Goal: Task Accomplishment & Management: Manage account settings

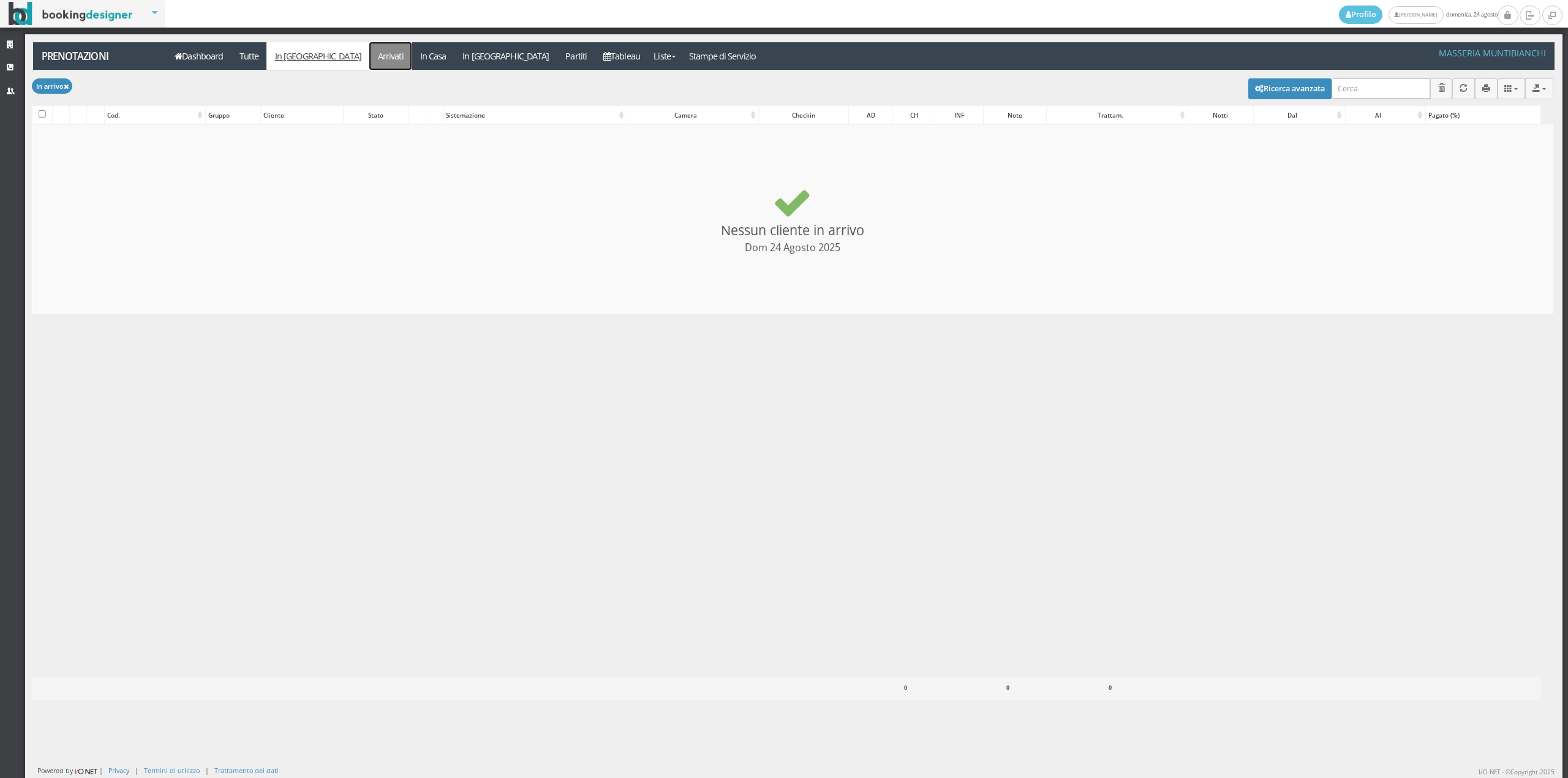
click at [369, 59] on link "Arrivati" at bounding box center [390, 56] width 43 height 28
click at [412, 60] on link "In Casa" at bounding box center [433, 56] width 43 height 28
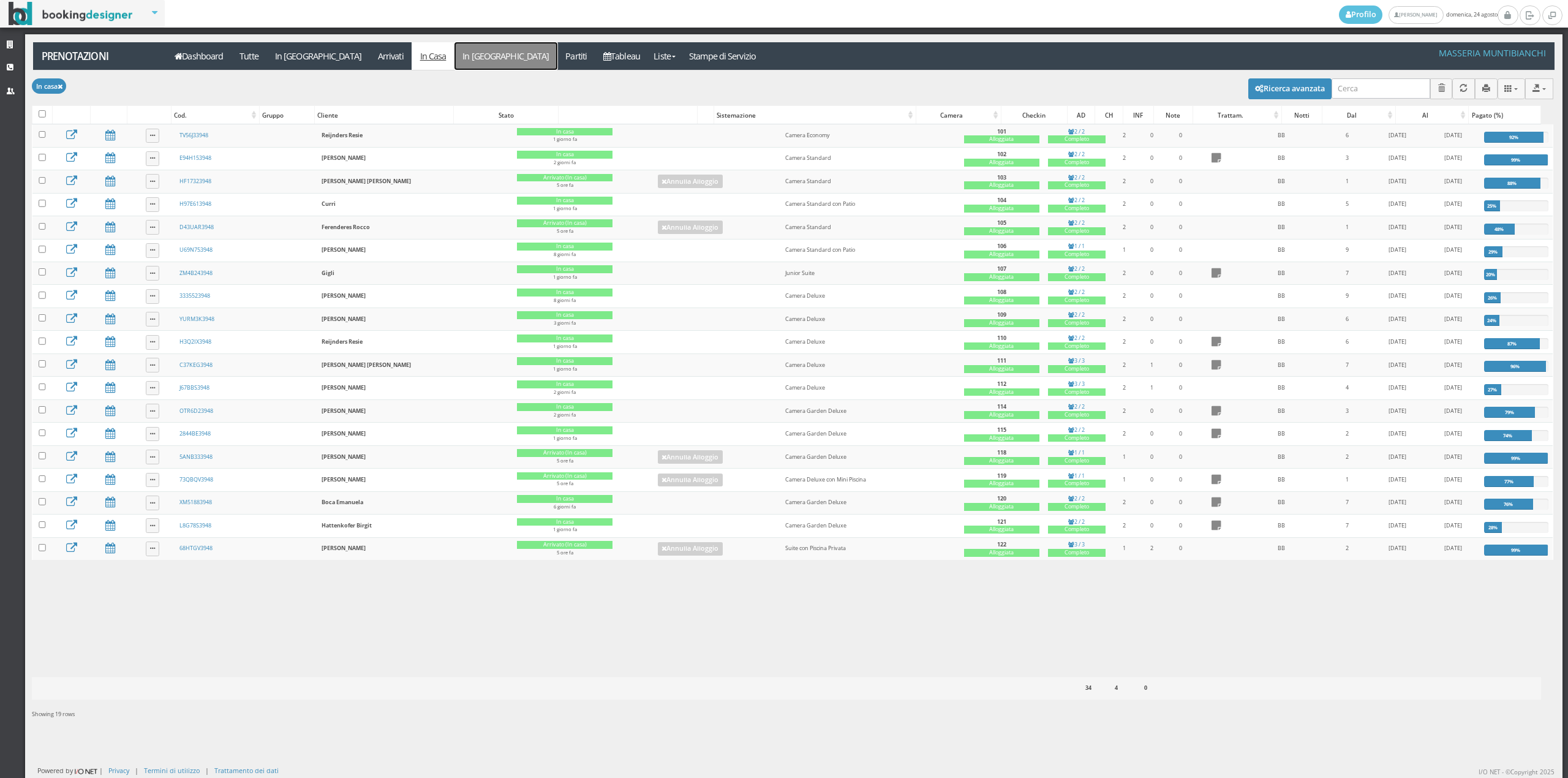
click at [454, 57] on link "In [GEOGRAPHIC_DATA]" at bounding box center [506, 56] width 103 height 28
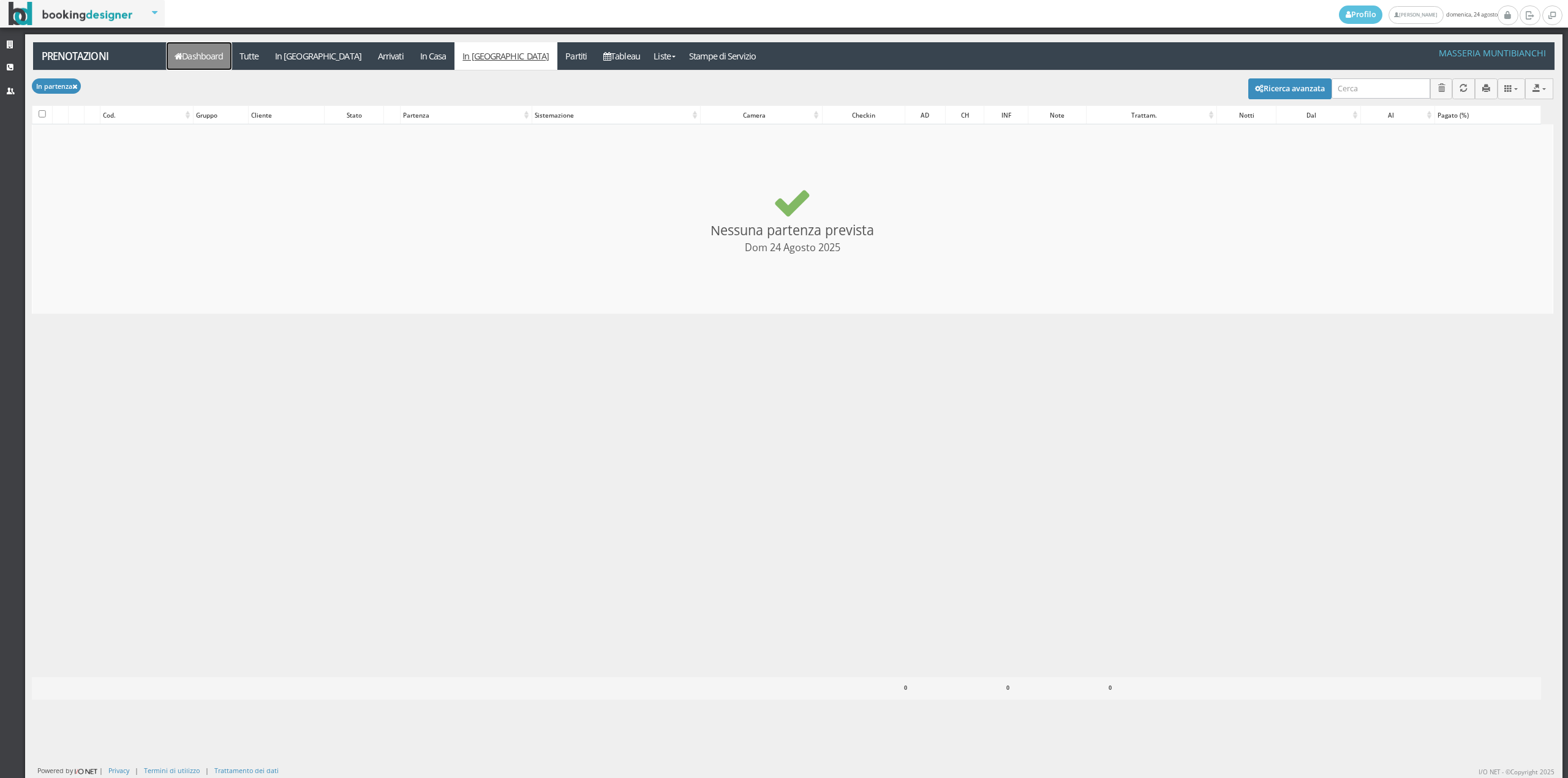
click at [208, 53] on link "Dashboard" at bounding box center [198, 56] width 65 height 28
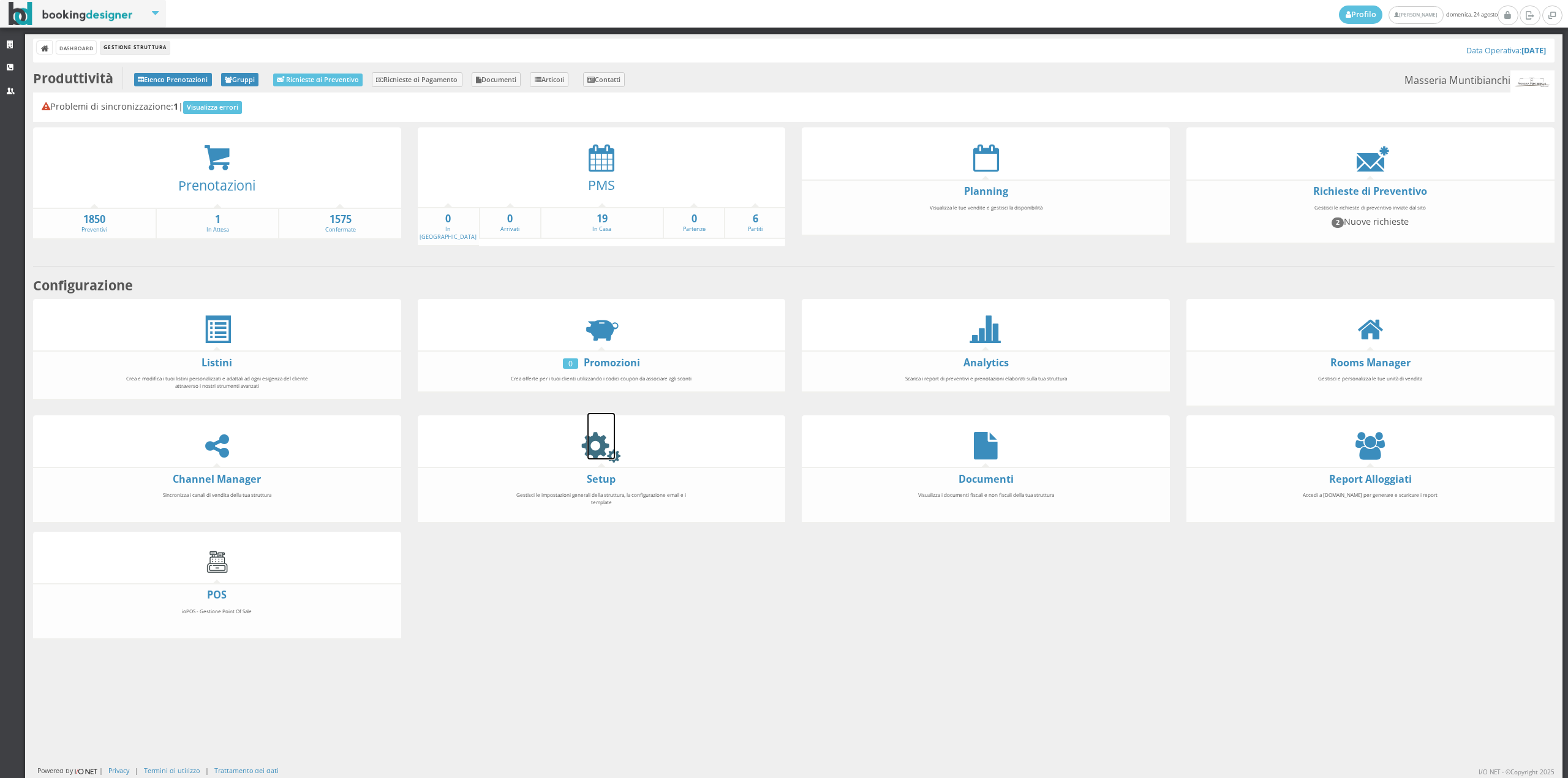
click at [600, 442] on icon at bounding box center [600, 445] width 28 height 28
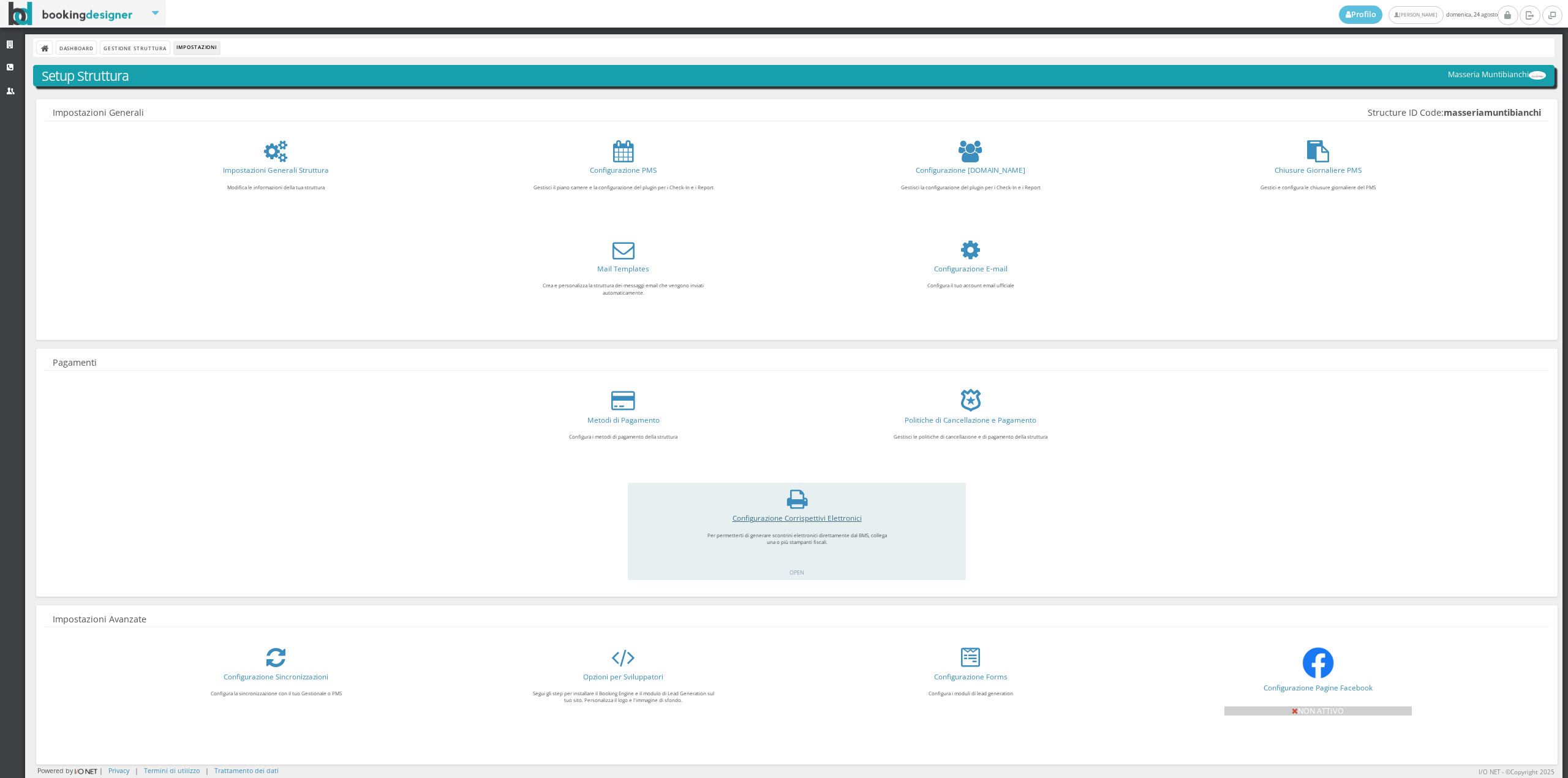
click at [800, 521] on link "Configurazione Corrispettivi Elettronici" at bounding box center [797, 517] width 129 height 10
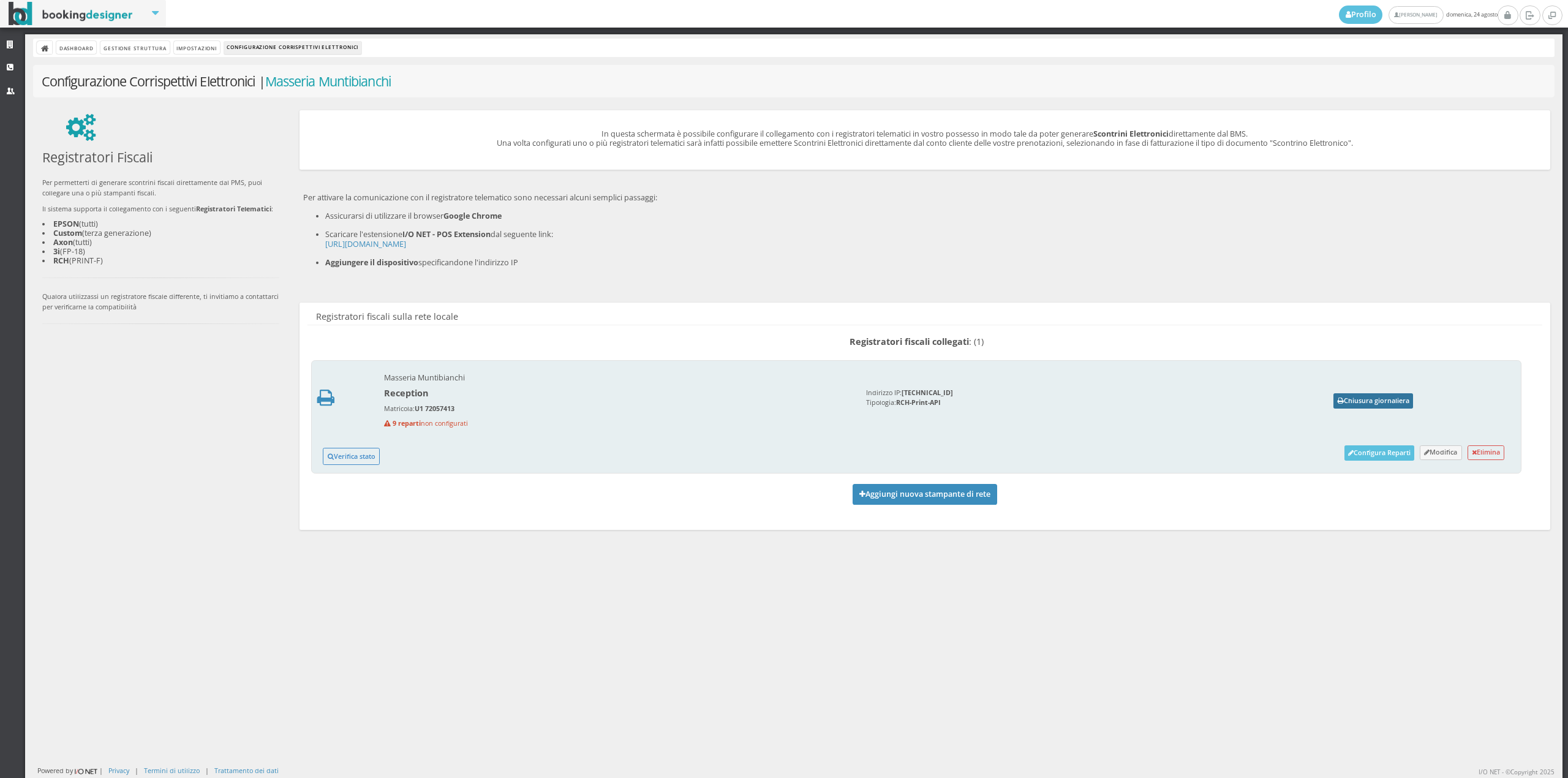
click at [1348, 402] on button "Chiusura giornaliera" at bounding box center [1373, 401] width 80 height 16
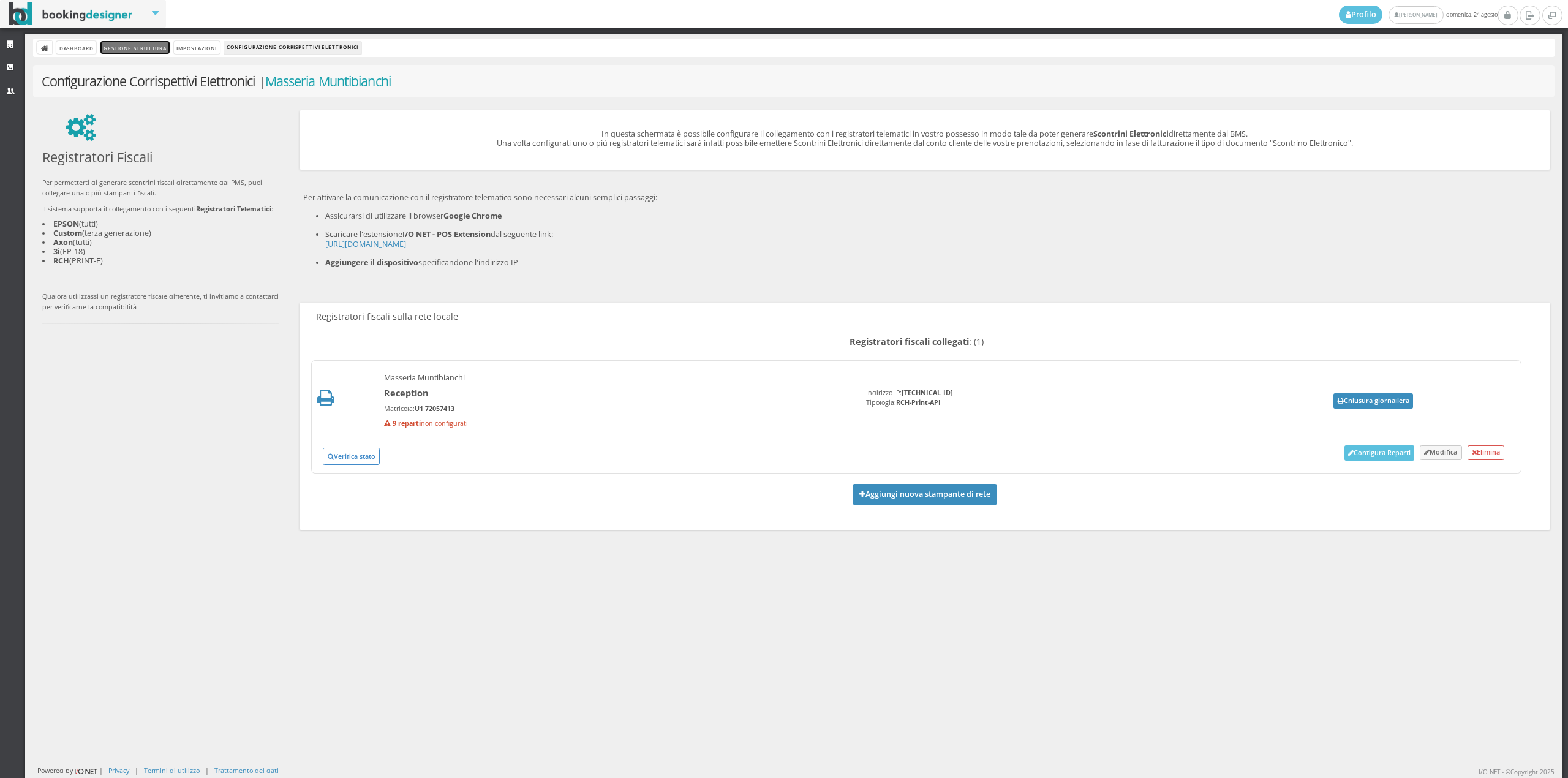
click at [128, 44] on link "Gestione Struttura" at bounding box center [135, 47] width 69 height 13
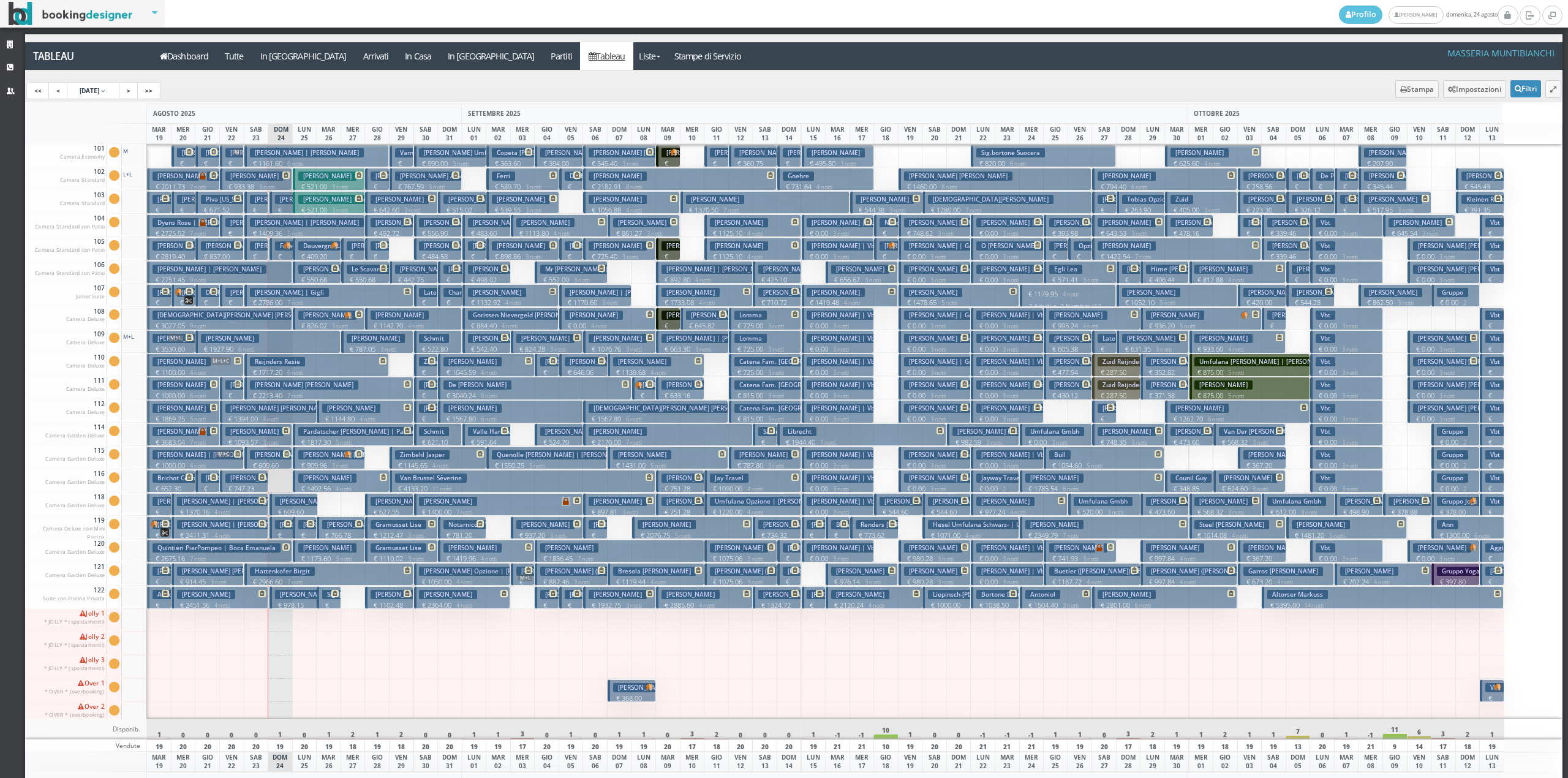
click at [284, 248] on img at bounding box center [286, 245] width 8 height 8
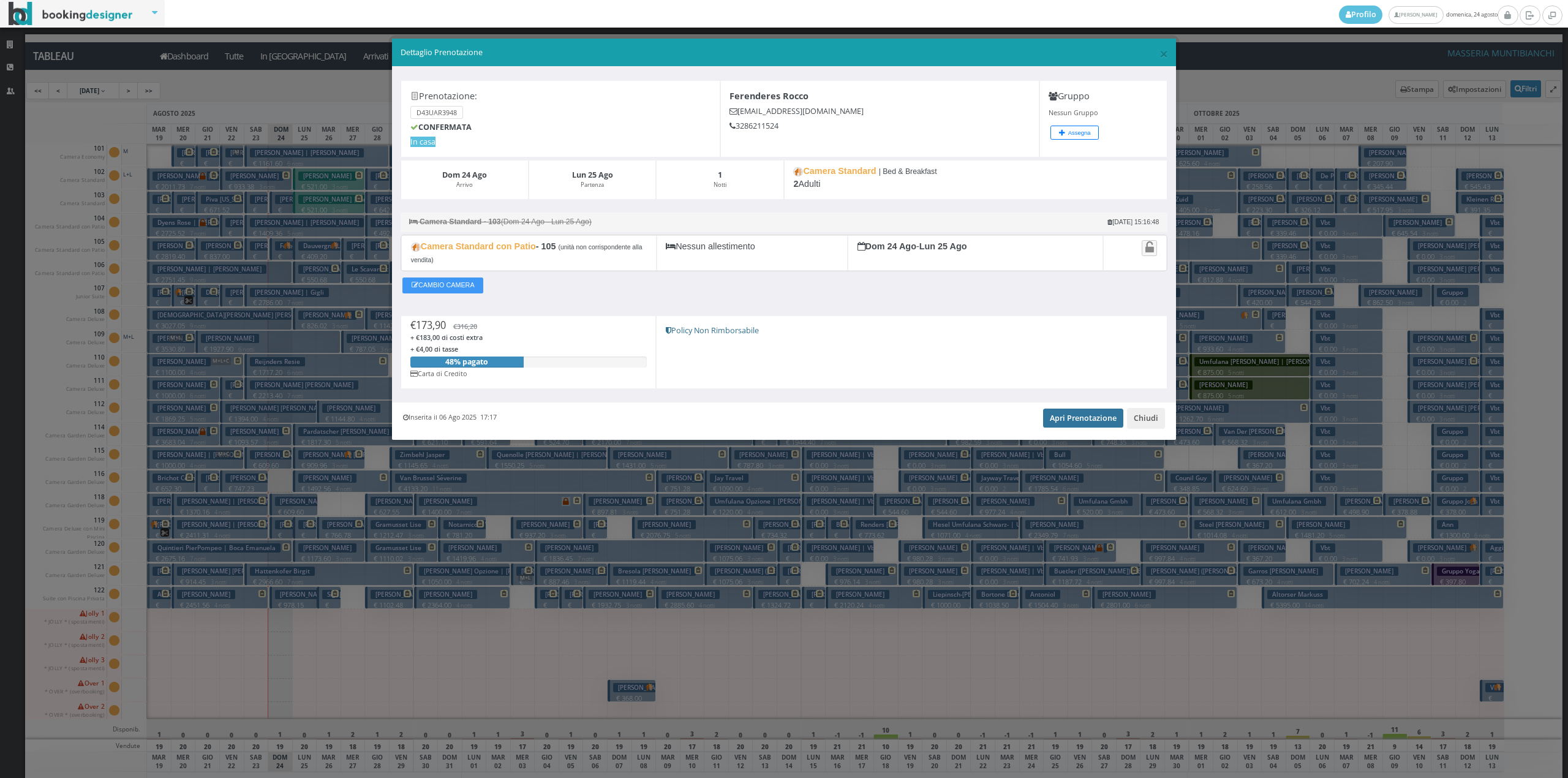
click at [1054, 425] on link "Apri Prenotazione" at bounding box center [1083, 418] width 81 height 19
click at [1147, 422] on button "Chiudi" at bounding box center [1146, 418] width 38 height 21
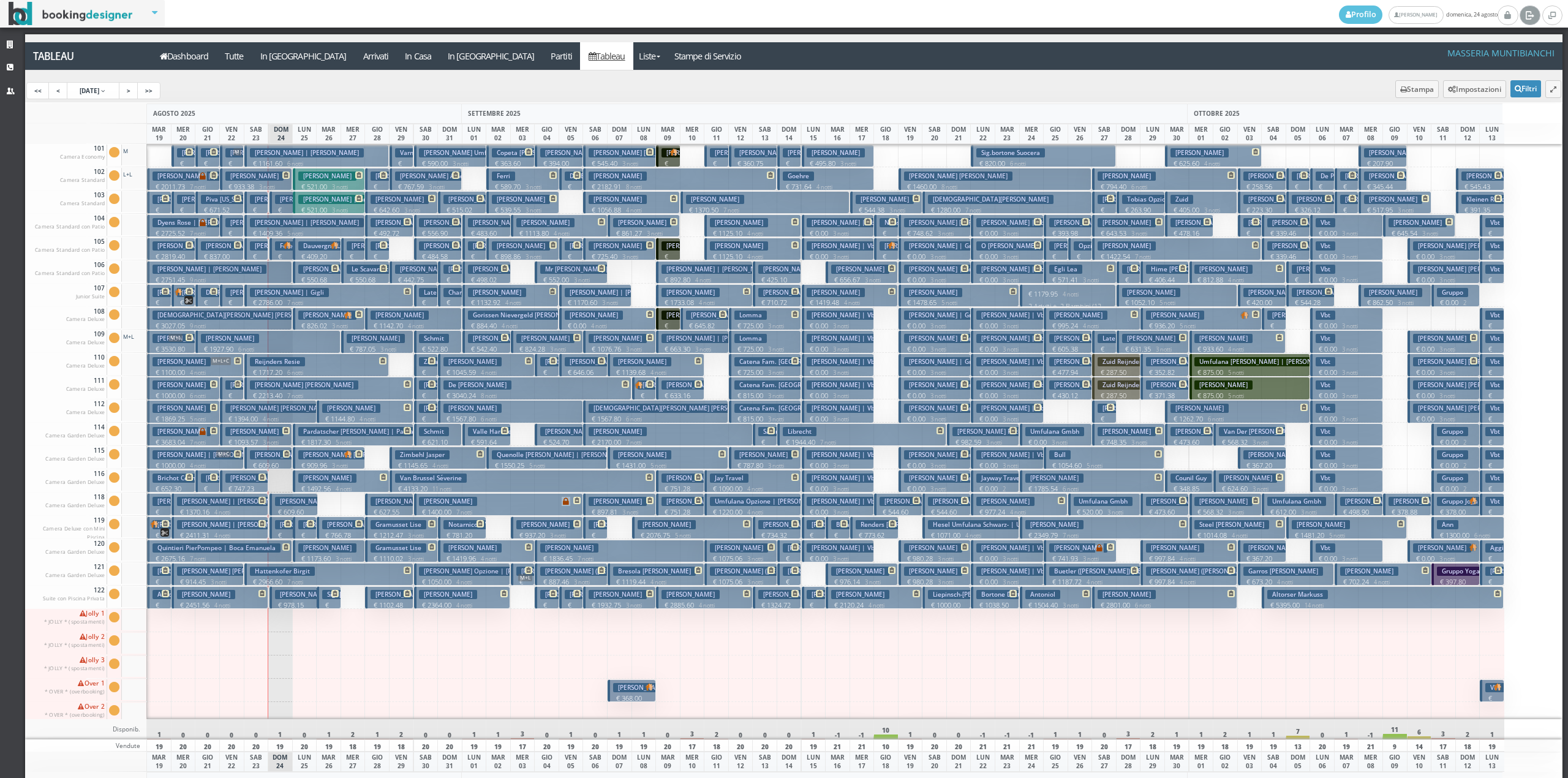
click at [1525, 17] on icon at bounding box center [1529, 14] width 9 height 12
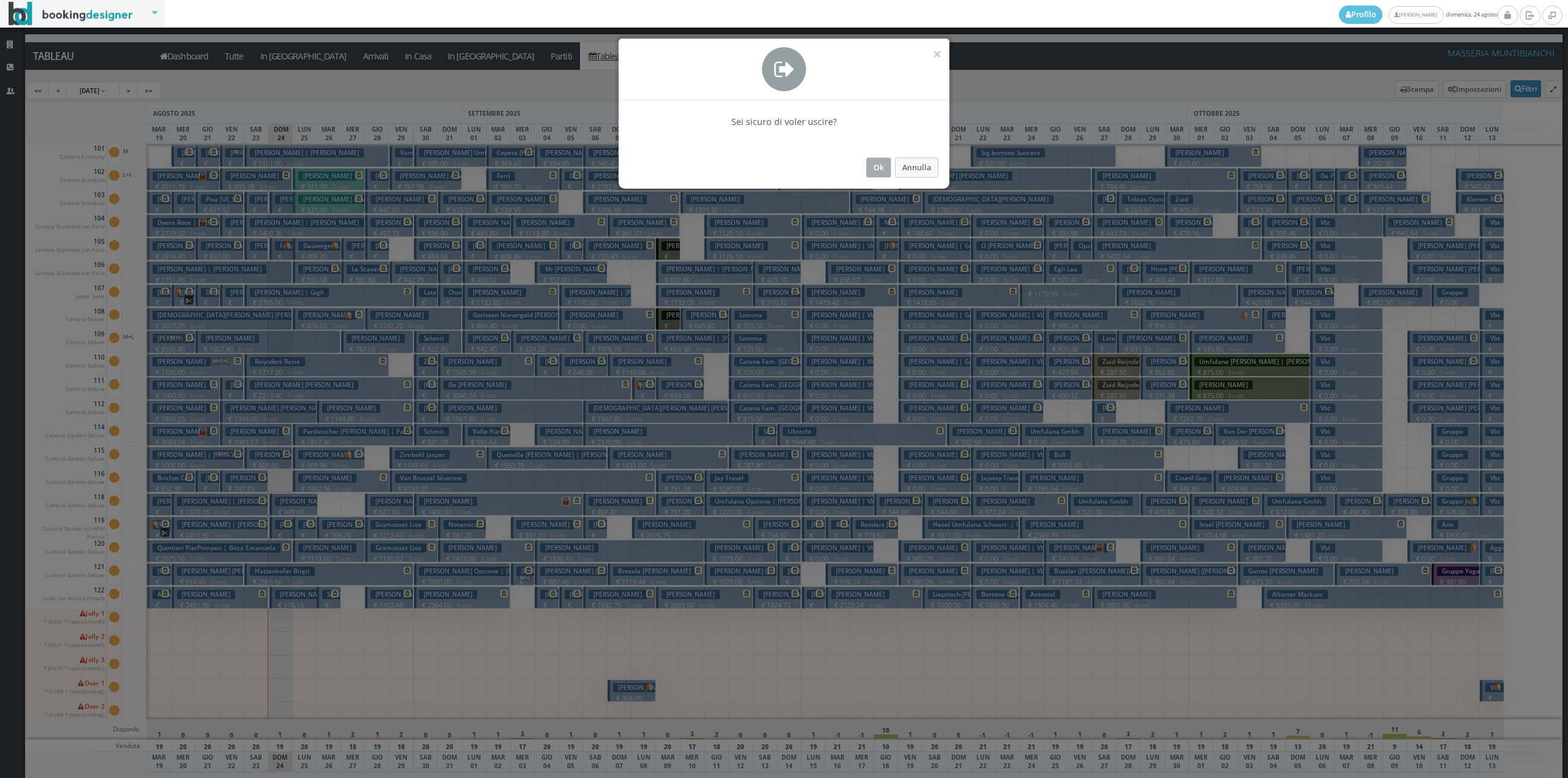
click at [868, 164] on button "Ok" at bounding box center [879, 167] width 25 height 20
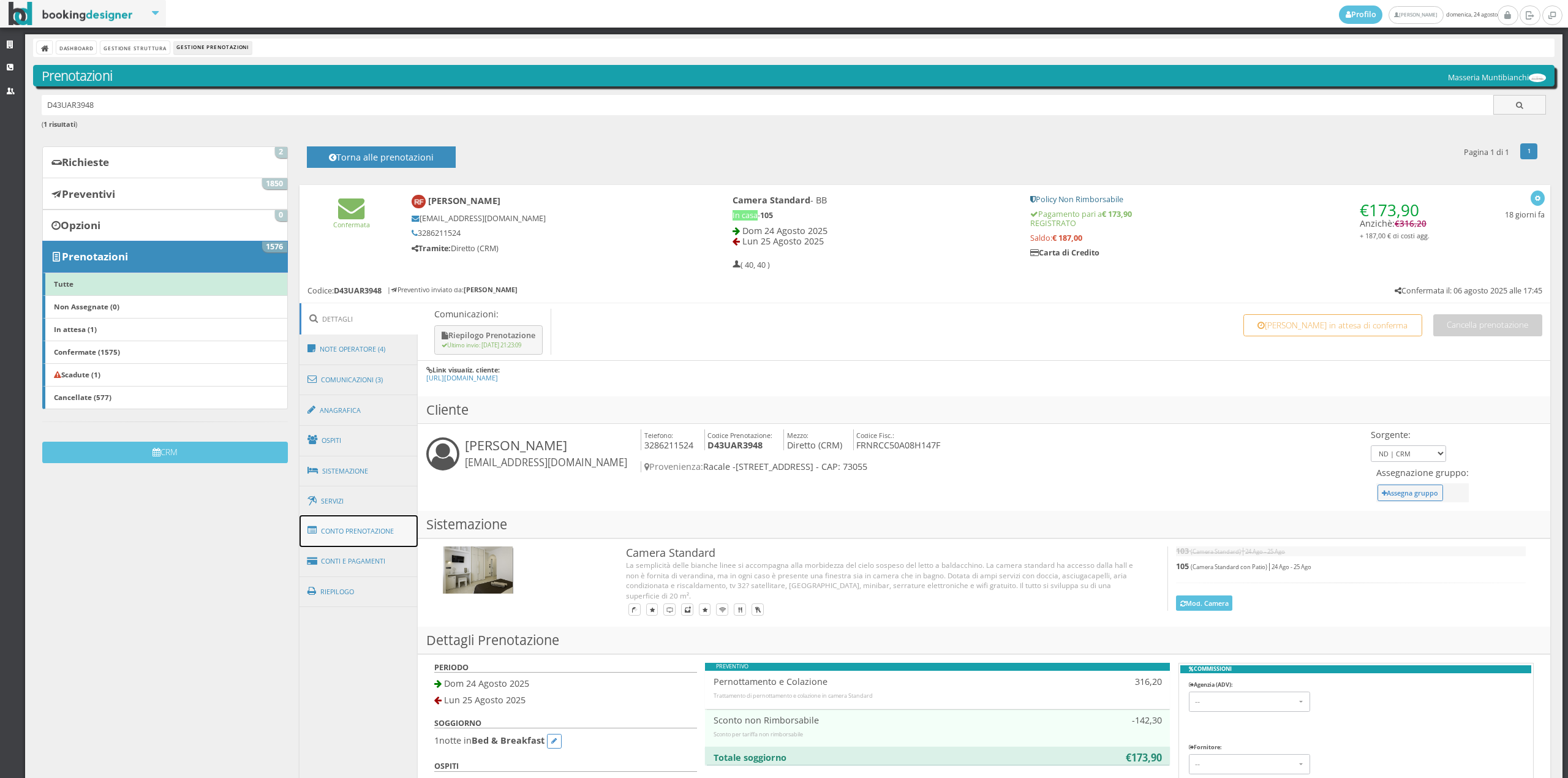
click at [344, 539] on link "Conto Prenotazione" at bounding box center [358, 530] width 119 height 32
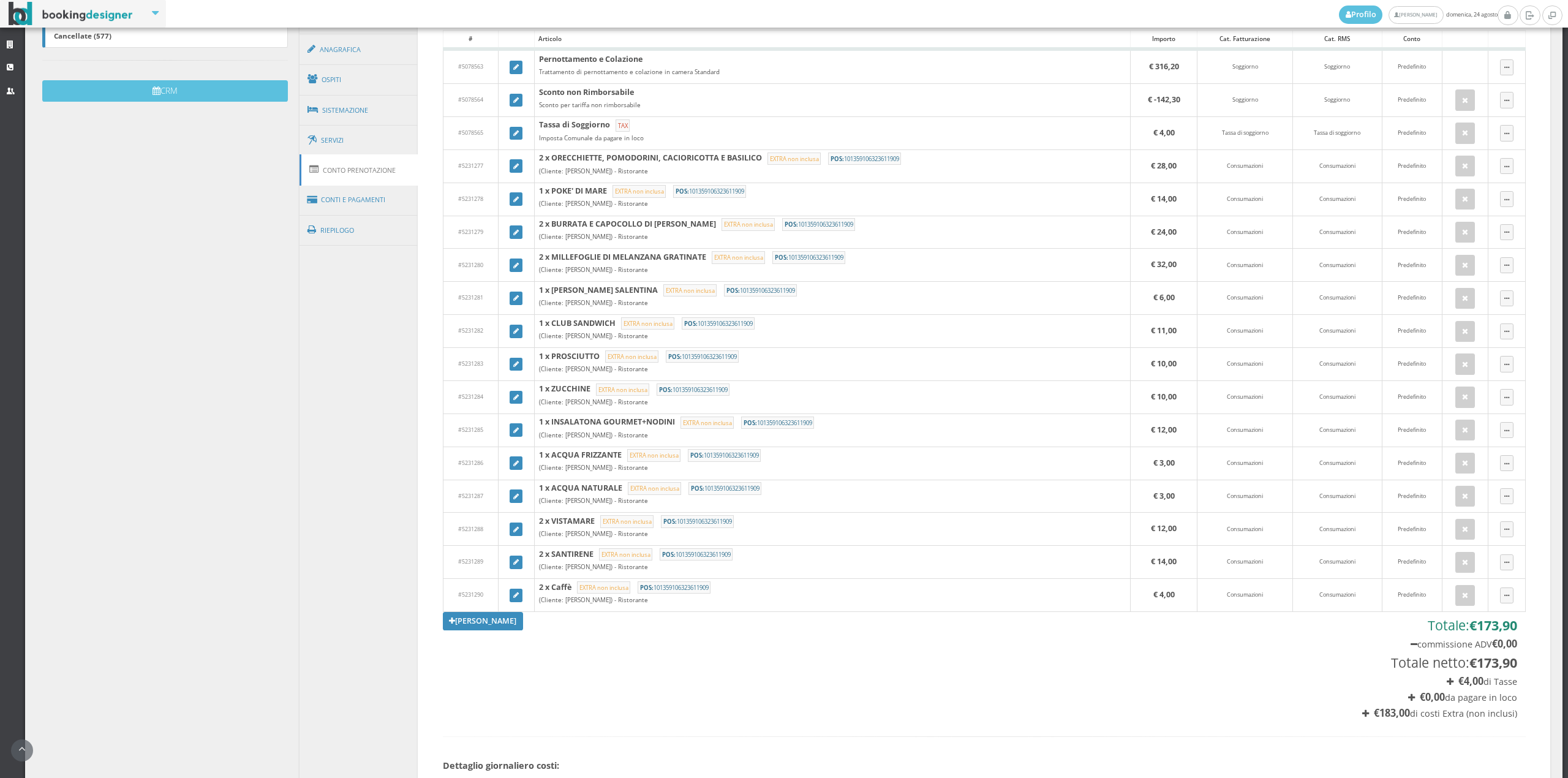
scroll to position [476, 0]
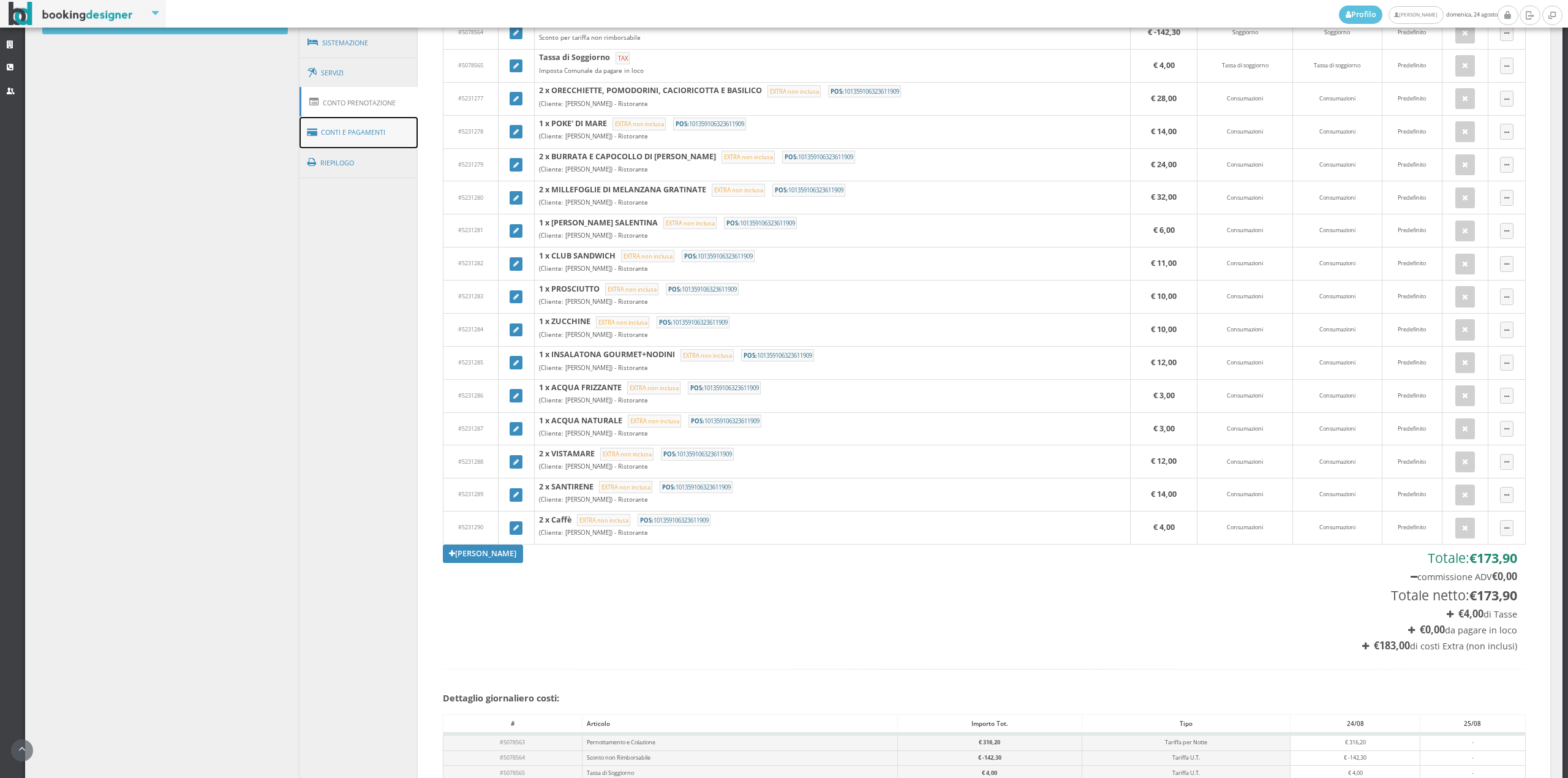
click at [322, 122] on link "Conti e Pagamenti" at bounding box center [358, 133] width 119 height 31
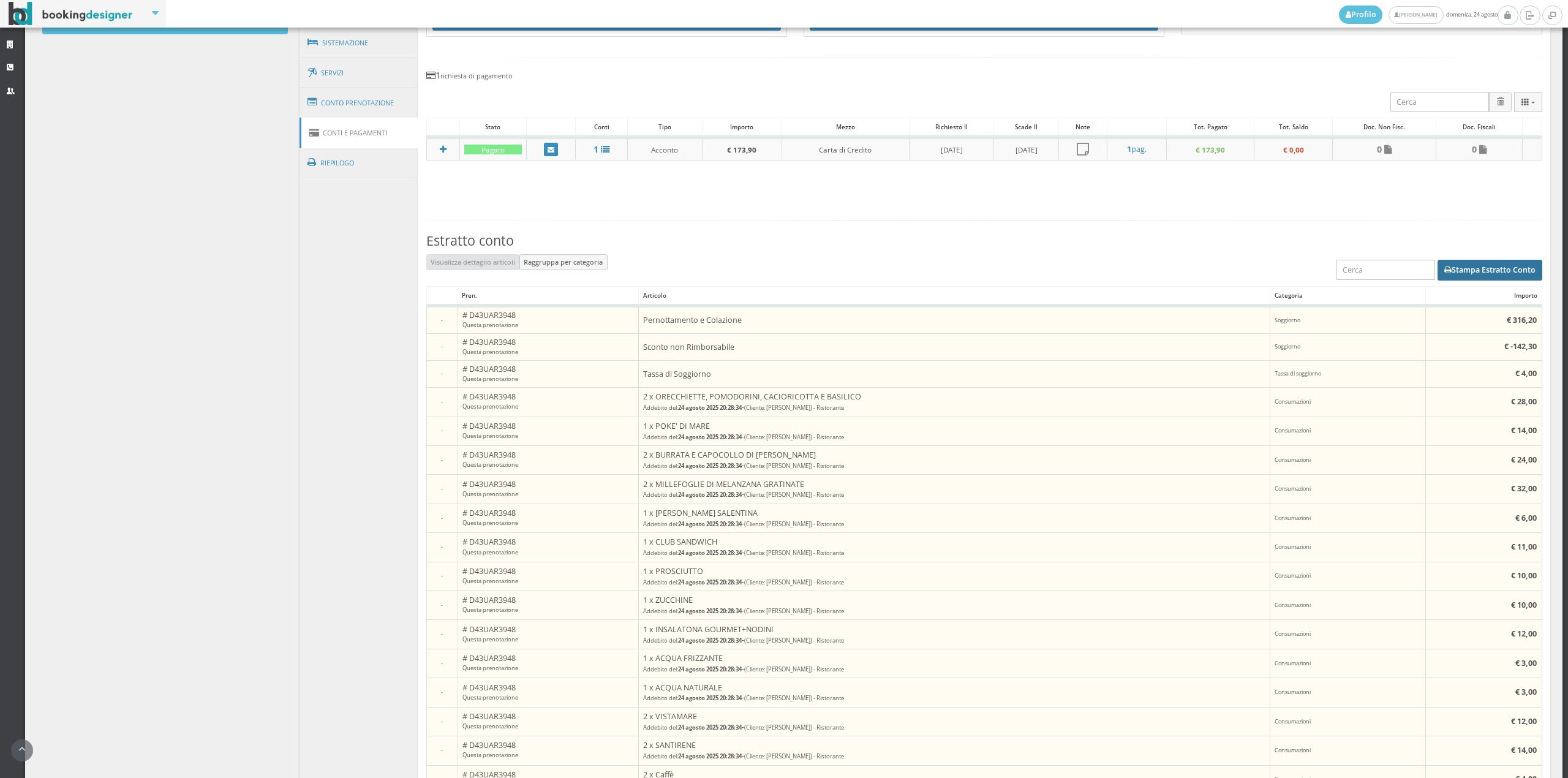
click at [1480, 270] on button "Stampa Estratto Conto" at bounding box center [1490, 270] width 104 height 21
